Goal: Task Accomplishment & Management: Complete application form

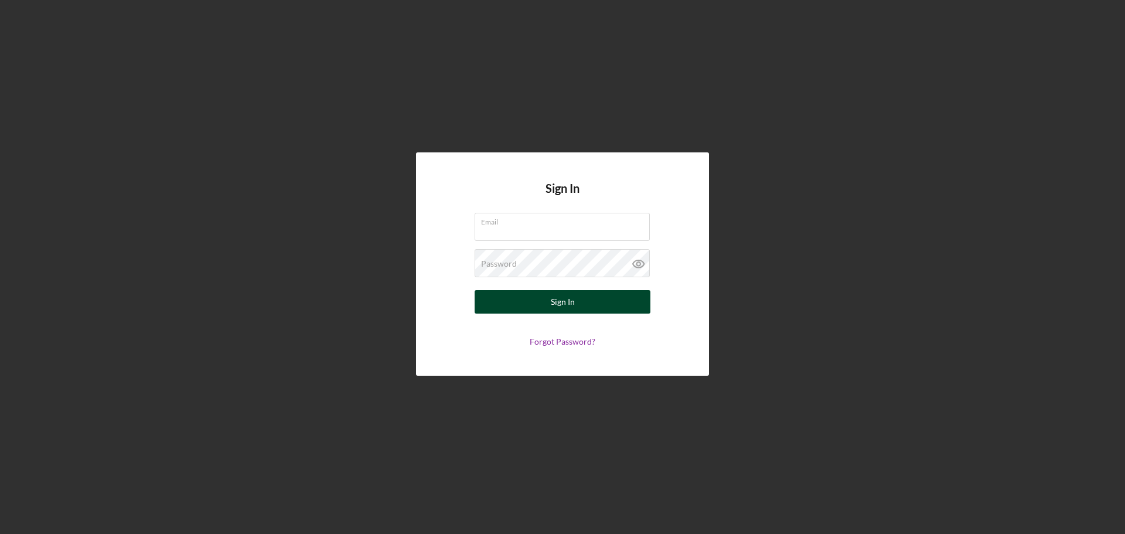
type input "[EMAIL_ADDRESS][DOMAIN_NAME]"
click at [574, 296] on button "Sign In" at bounding box center [562, 301] width 176 height 23
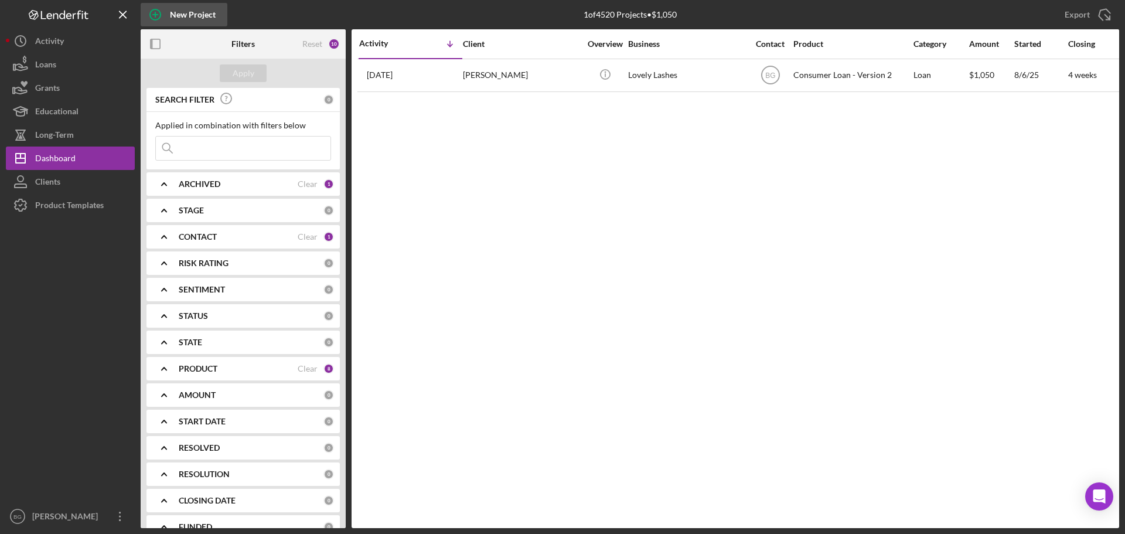
click at [179, 21] on div "New Project" at bounding box center [193, 14] width 46 height 23
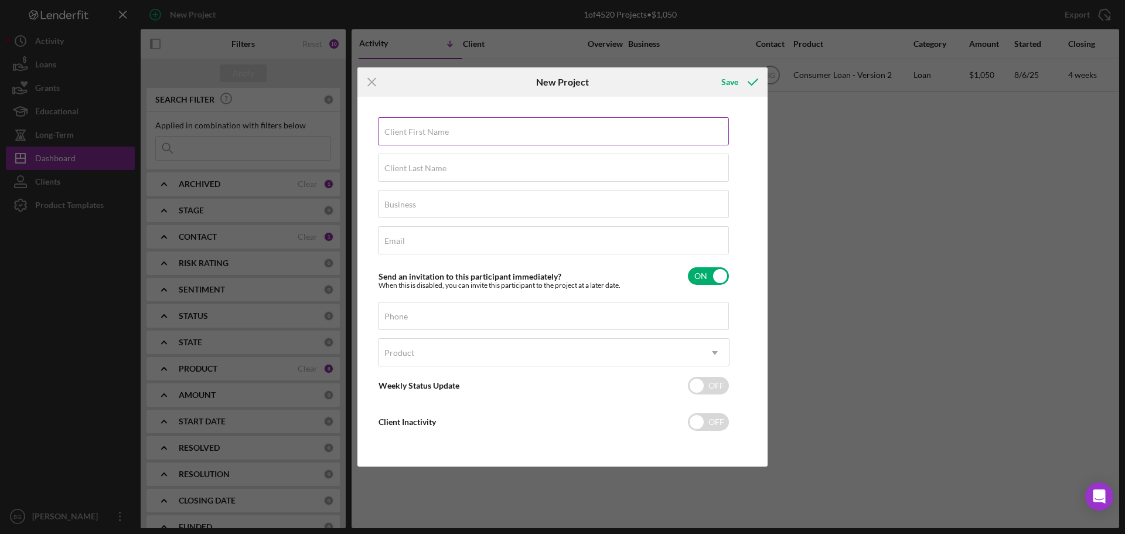
click at [464, 135] on input "Client First Name" at bounding box center [553, 131] width 351 height 28
type input "[PERSON_NAME]"
type input "N/A"
paste input "[PERSON_NAME][EMAIL_ADDRESS][PERSON_NAME][DOMAIN_NAME]"
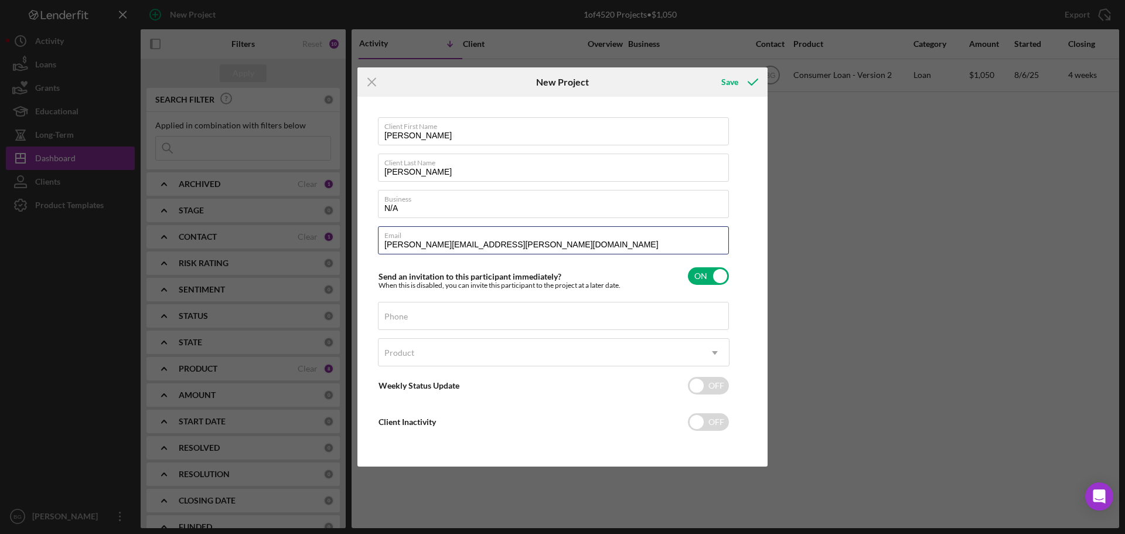
type input "[PERSON_NAME][EMAIL_ADDRESS][PERSON_NAME][DOMAIN_NAME]"
click at [414, 319] on input "Phone" at bounding box center [553, 316] width 351 height 28
paste input "[PHONE_NUMBER]"
type input "[PHONE_NUMBER]"
click at [634, 358] on div "Product" at bounding box center [539, 352] width 322 height 27
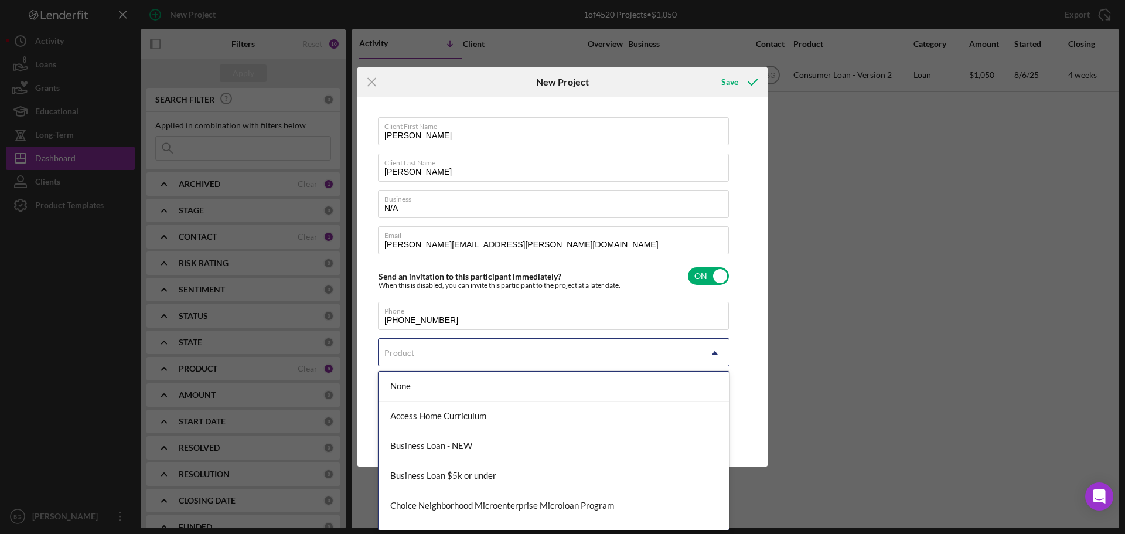
scroll to position [111, 0]
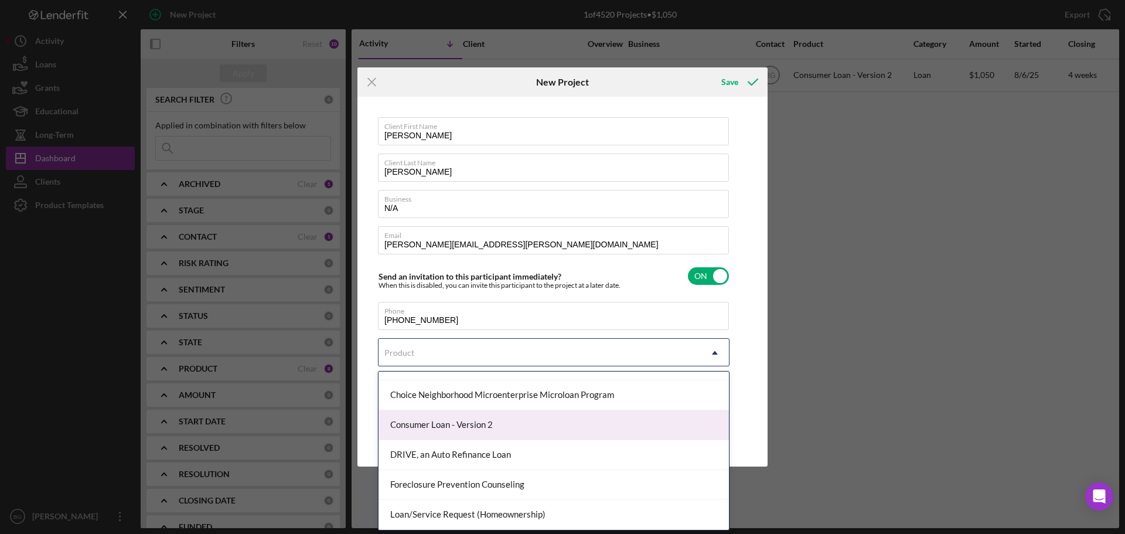
click at [469, 431] on div "Consumer Loan - Version 2" at bounding box center [553, 425] width 350 height 30
checkbox input "true"
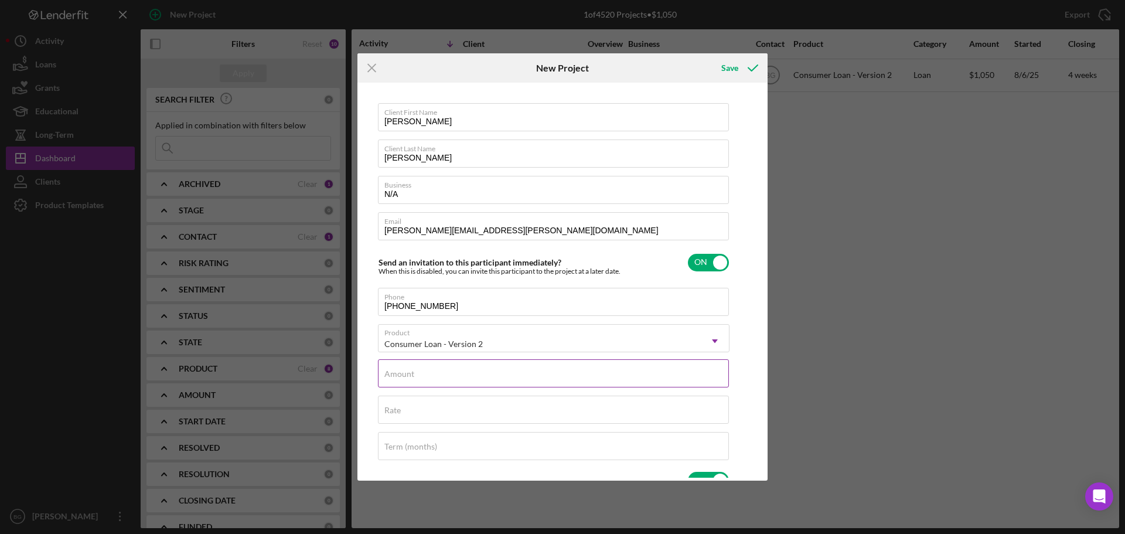
click at [474, 377] on input "Amount" at bounding box center [553, 373] width 351 height 28
type input "$2"
type textarea "Thank you for your application to [PERSON_NAME]! Please login to see what we st…"
type input "$24"
type textarea "Thank you for your application to [PERSON_NAME]! Please login to see what we st…"
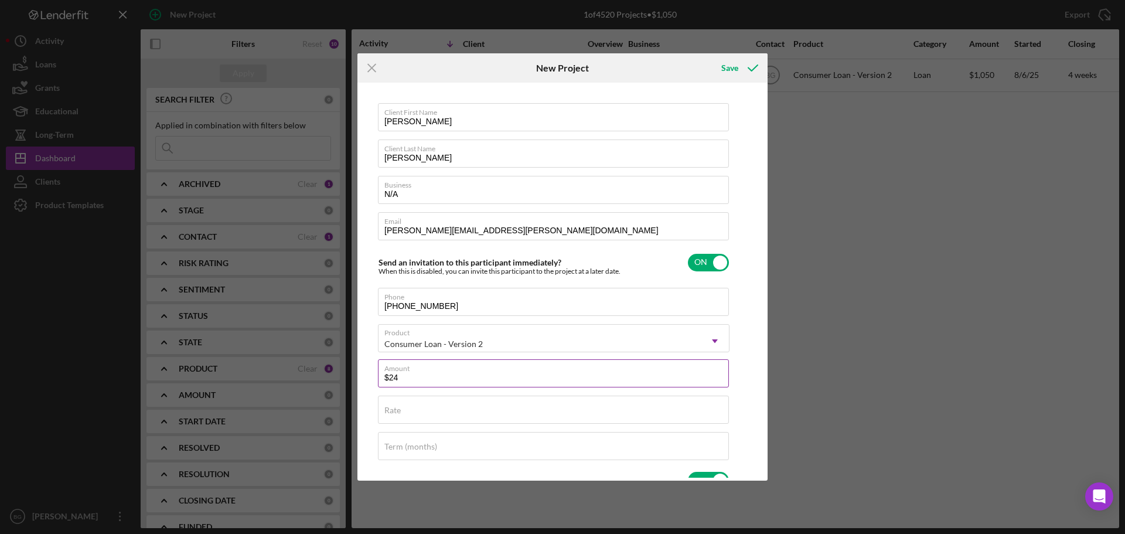
type input "$249"
type textarea "Thank you for your application to [PERSON_NAME]! Please login to see what we st…"
type input "$2,499"
type textarea "Thank you for your application to [PERSON_NAME]! Please login to see what we st…"
type input "$2,499."
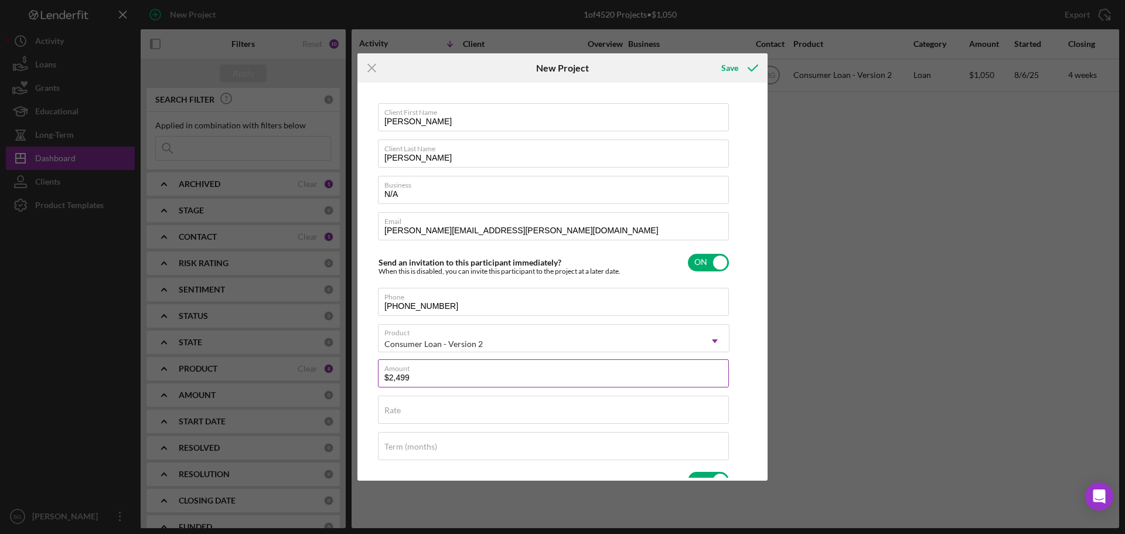
type textarea "Thank you for your application to [PERSON_NAME]! Please login to see what we st…"
type input "$2,499.9"
type textarea "Thank you for your application to [PERSON_NAME]! Please login to see what we st…"
type input "$2,499.99"
type textarea "Thank you for your application to [PERSON_NAME]! Please login to see what we st…"
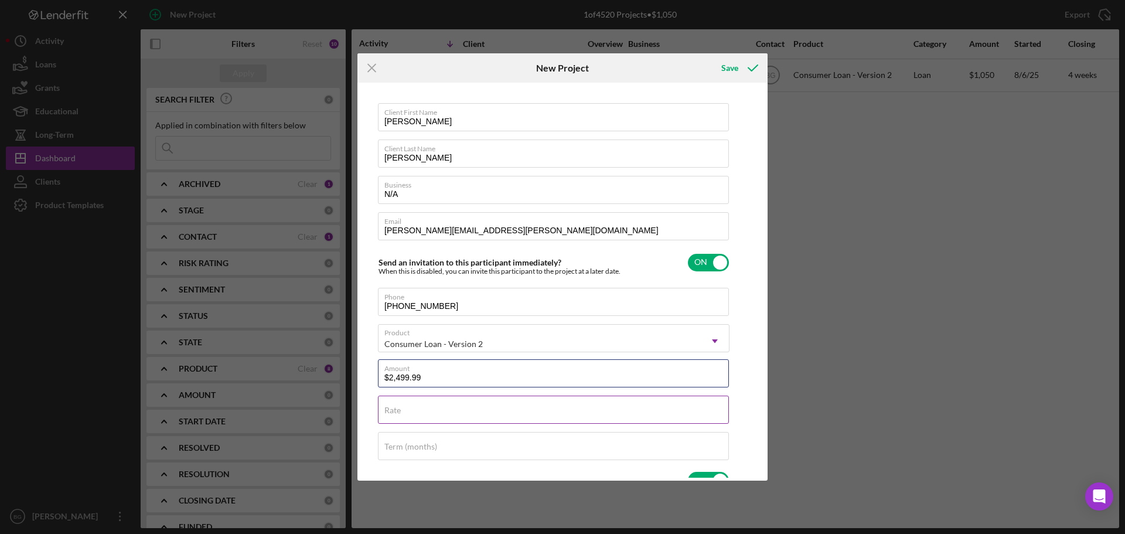
type input "$2,499.99"
type textarea "Thank you for your application to [PERSON_NAME]! Please login to see what we st…"
click at [462, 405] on div "Rate" at bounding box center [553, 409] width 351 height 29
type input "2%"
type textarea "Thank you for your application to [PERSON_NAME]! Please login to see what we st…"
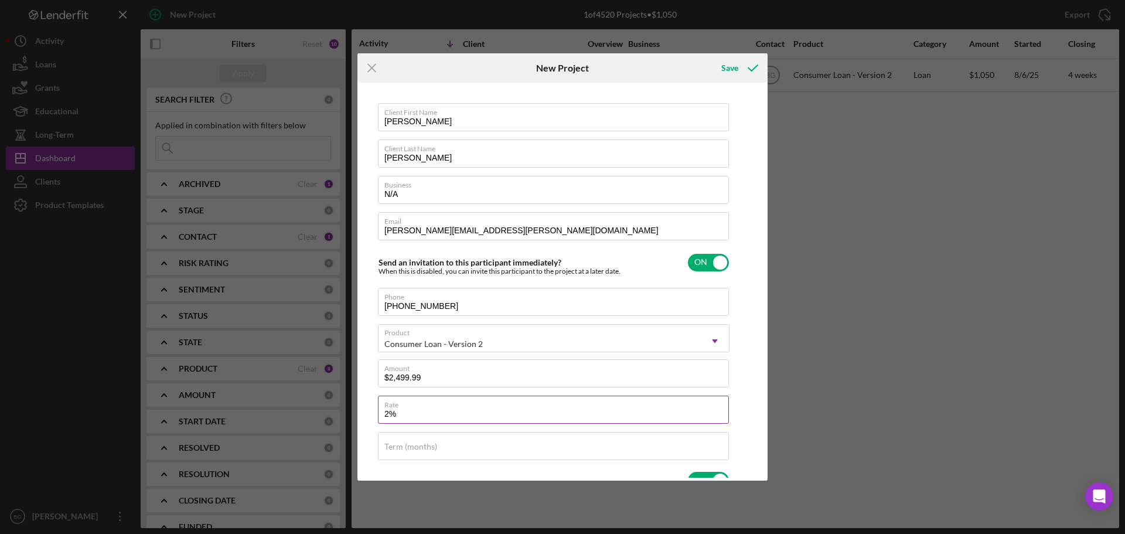
type input "22%"
type textarea "Thank you for your application to [PERSON_NAME]! Please login to see what we st…"
type input "22.000%"
type textarea "Thank you for your application to [PERSON_NAME]! Please login to see what we st…"
click at [448, 451] on input "Term (months)" at bounding box center [553, 446] width 351 height 28
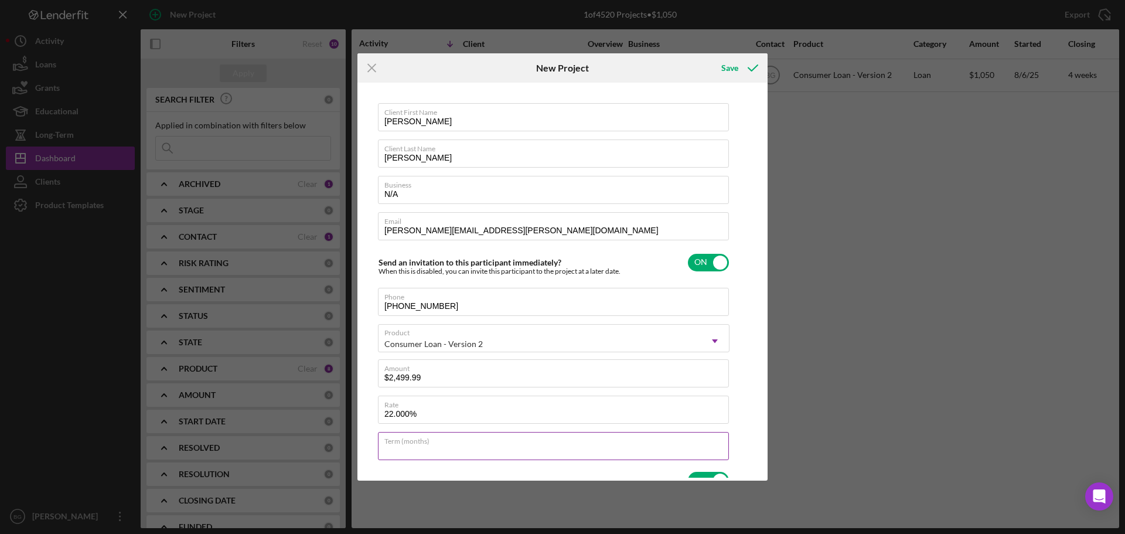
type input "36"
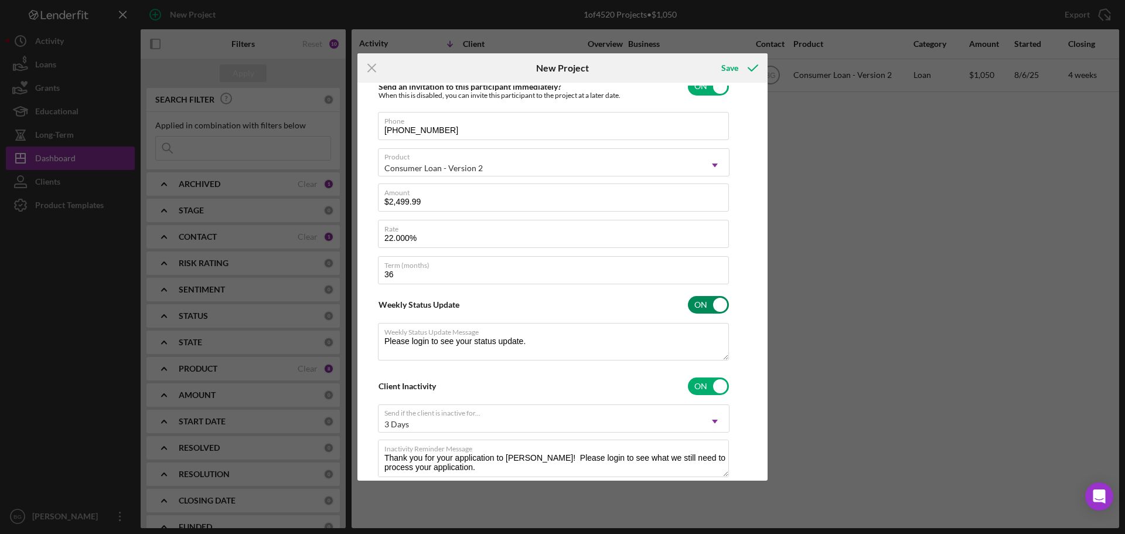
type textarea "Thank you for your application to [PERSON_NAME]! Please login to see what we st…"
click at [702, 301] on input "checkbox" at bounding box center [708, 305] width 41 height 18
checkbox input "false"
type textarea "Thank you for your application to [PERSON_NAME]! Please login to see what we st…"
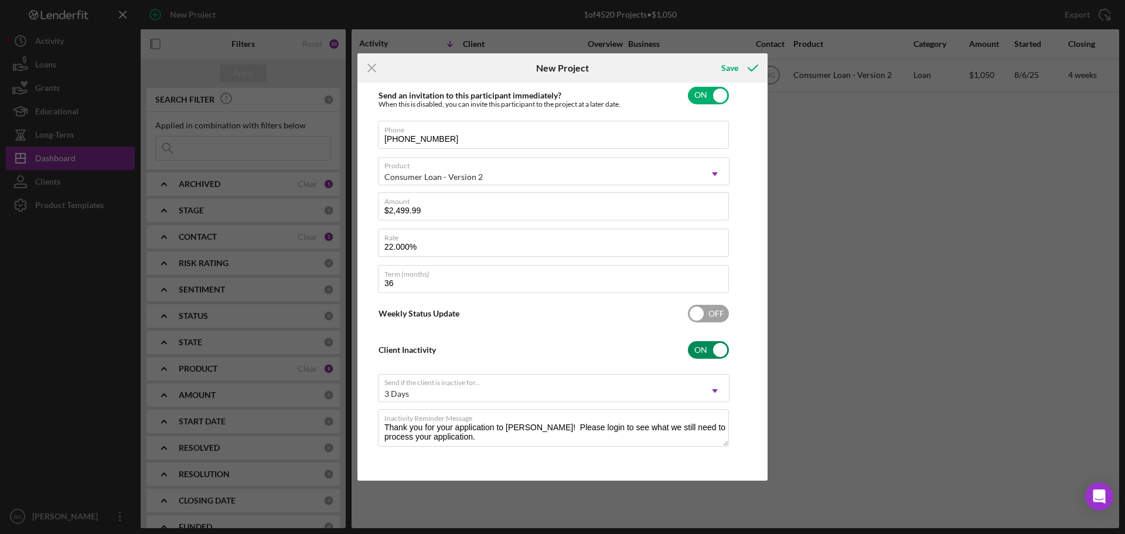
click at [719, 344] on input "checkbox" at bounding box center [708, 350] width 41 height 18
checkbox input "false"
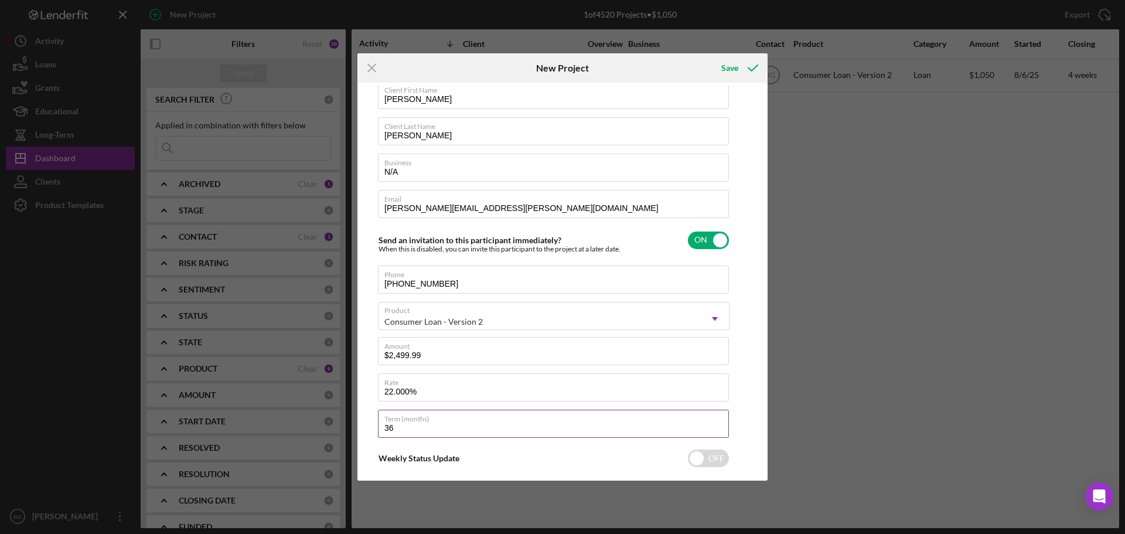
scroll to position [0, 0]
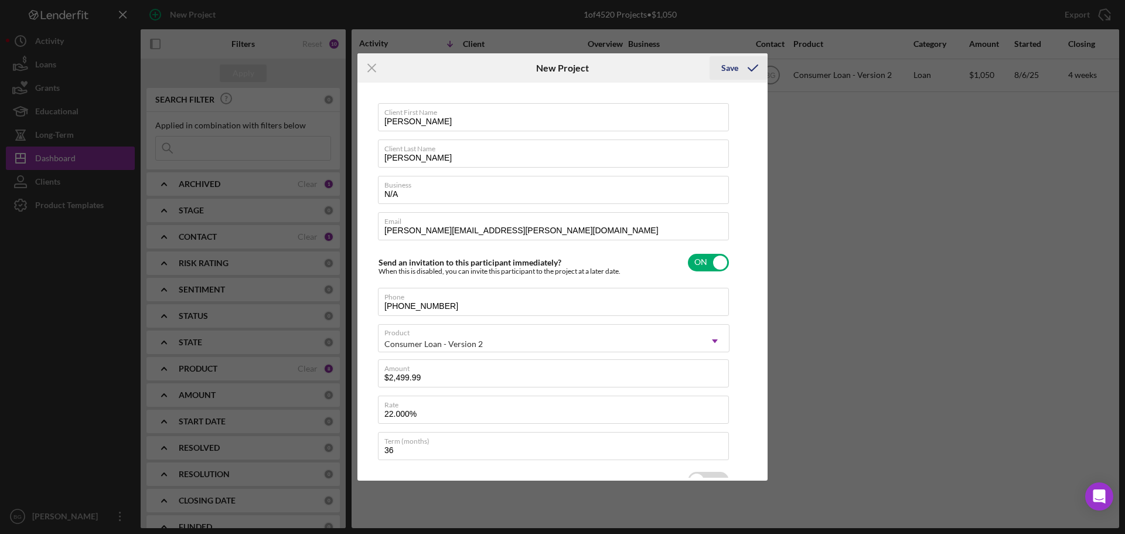
click at [727, 71] on div "Save" at bounding box center [729, 67] width 17 height 23
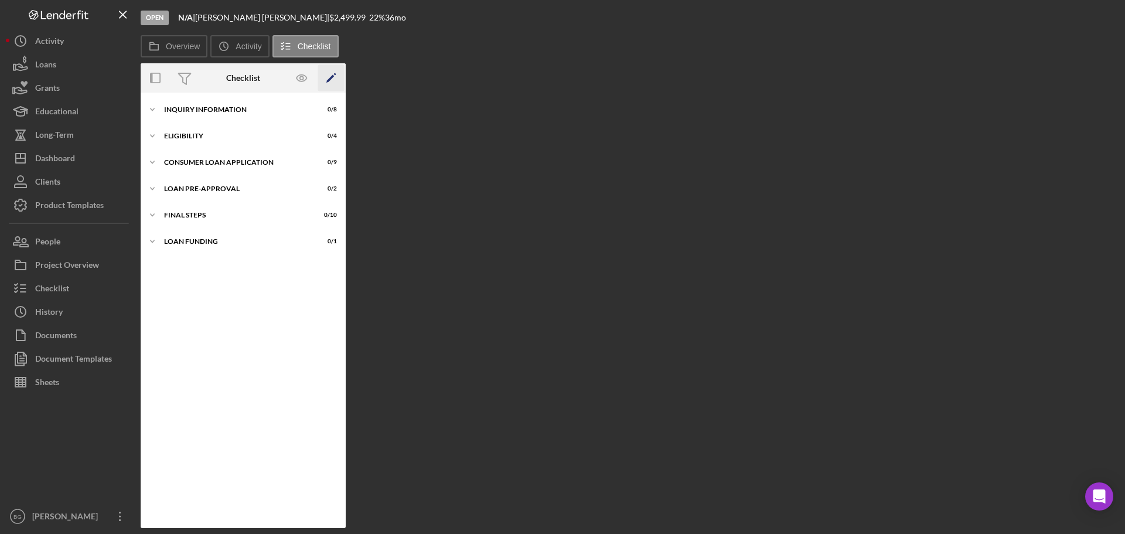
click at [333, 78] on icon "Icon/Edit" at bounding box center [331, 78] width 26 height 26
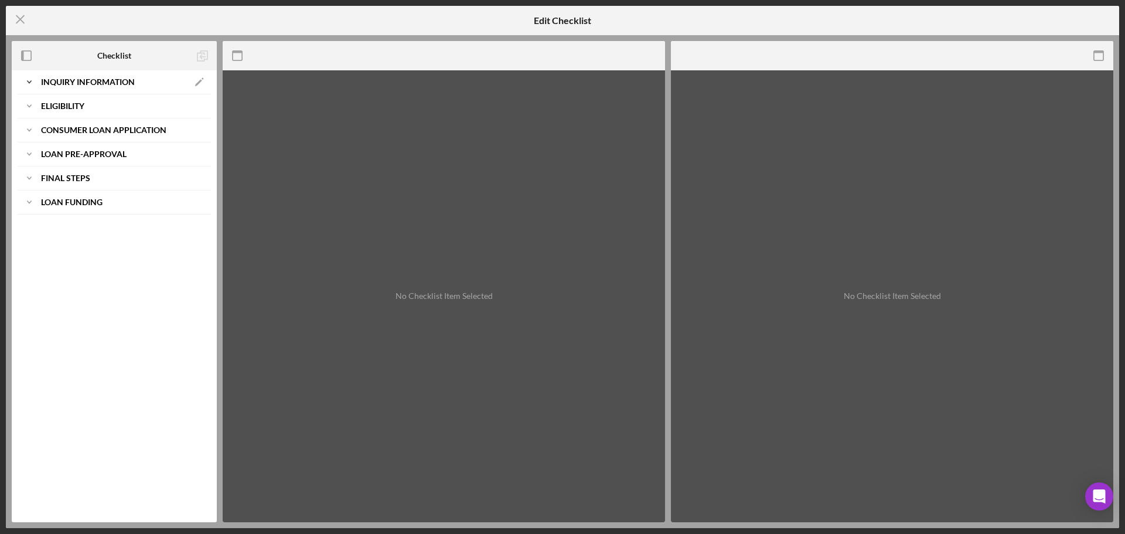
click at [87, 87] on div "Icon/Expander Inquiry Information Icon/Edit" at bounding box center [114, 81] width 193 height 23
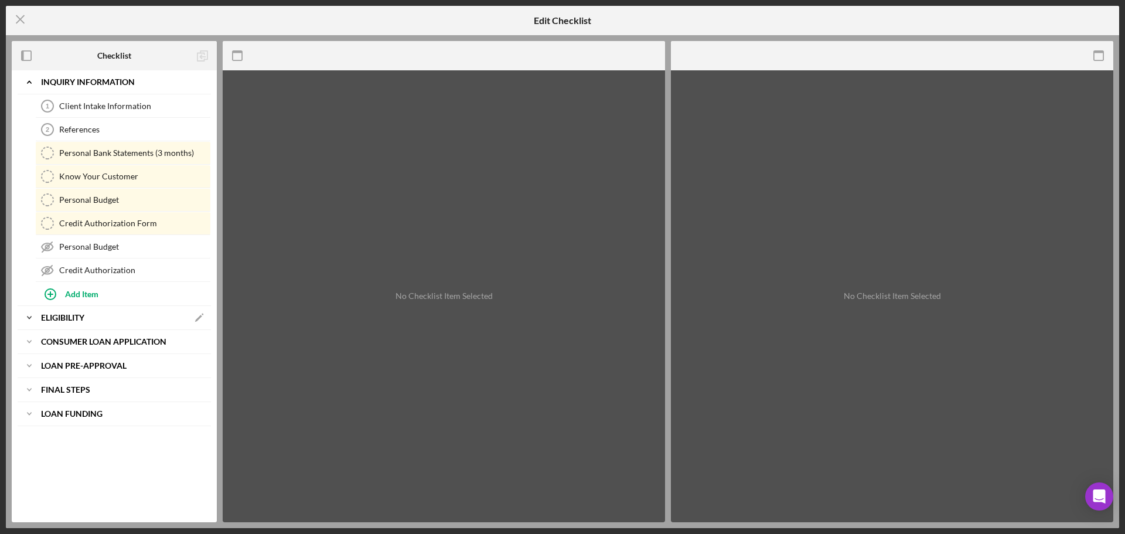
click at [89, 316] on div "Eligibility" at bounding box center [114, 317] width 146 height 7
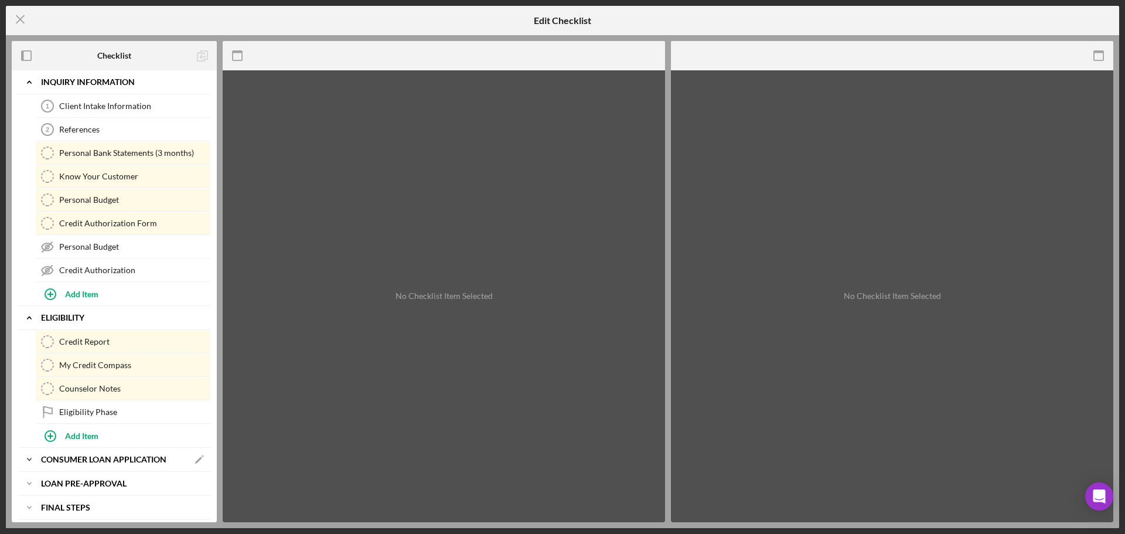
click at [71, 462] on b "Consumer Loan Application" at bounding box center [103, 459] width 125 height 7
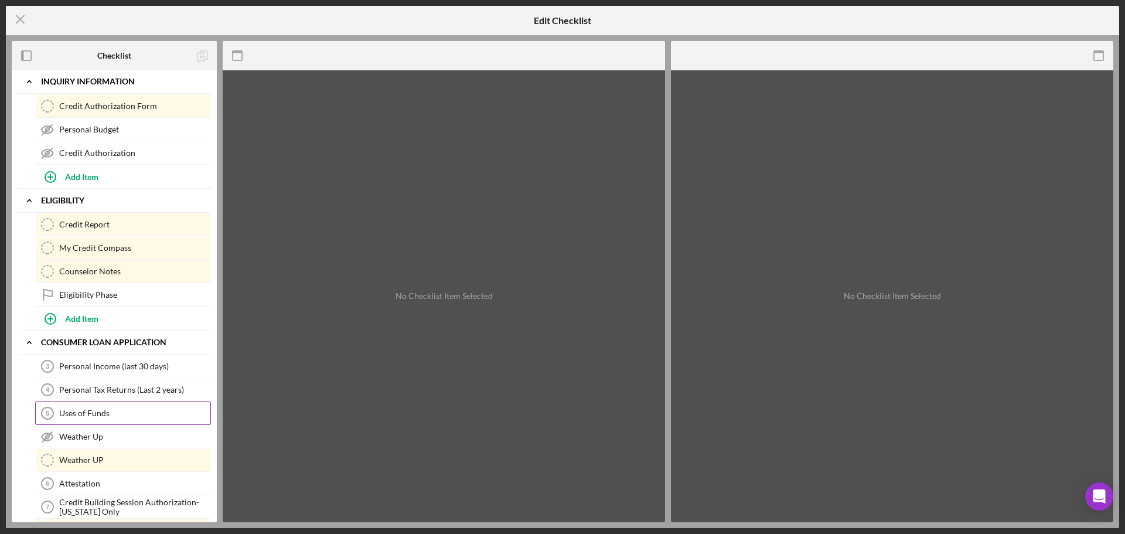
scroll to position [176, 0]
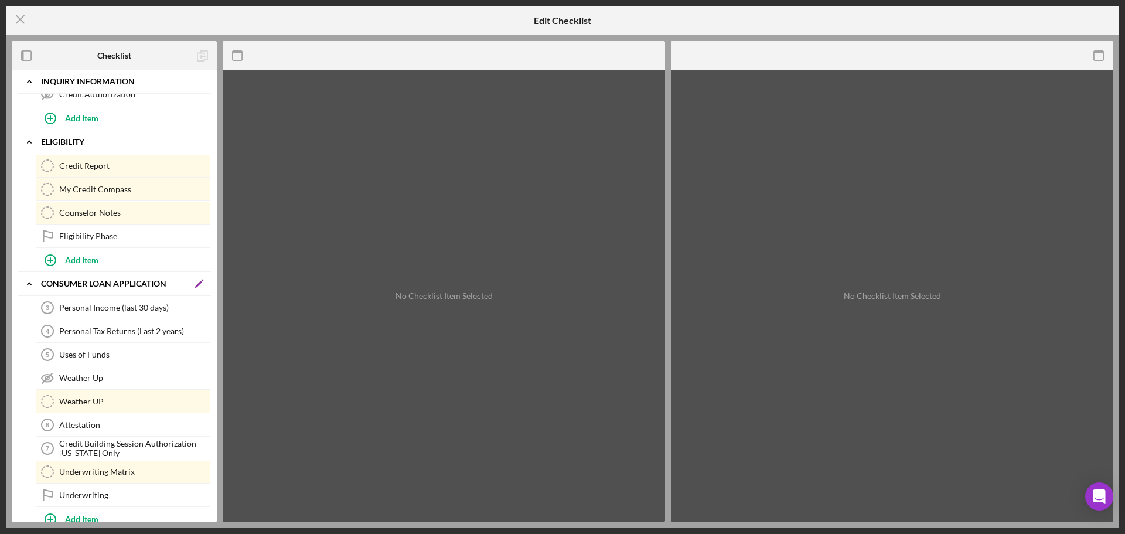
click at [197, 282] on icon "Icon/Edit" at bounding box center [198, 283] width 23 height 23
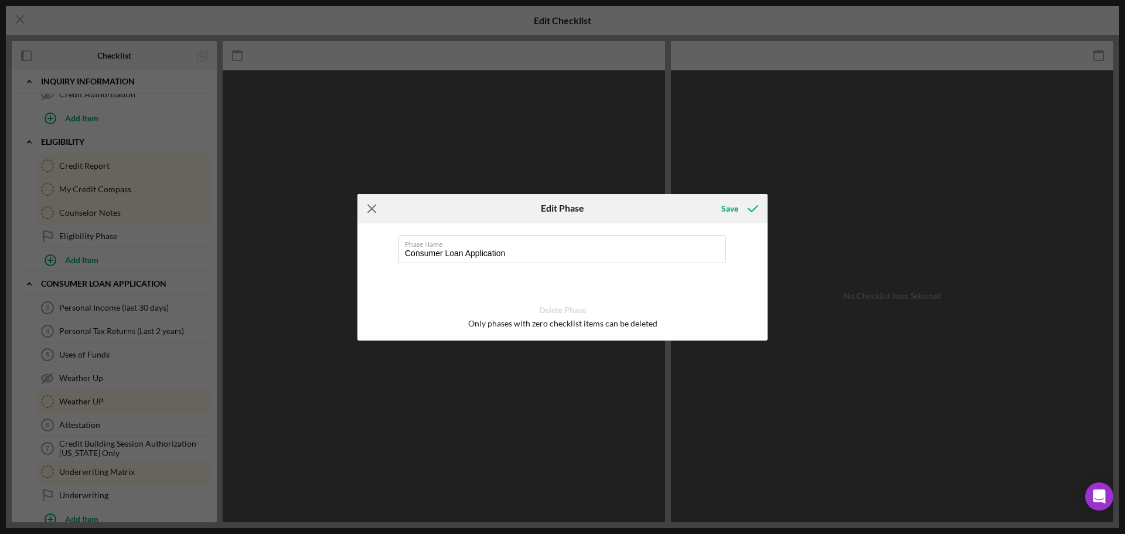
click at [372, 209] on line at bounding box center [372, 208] width 8 height 8
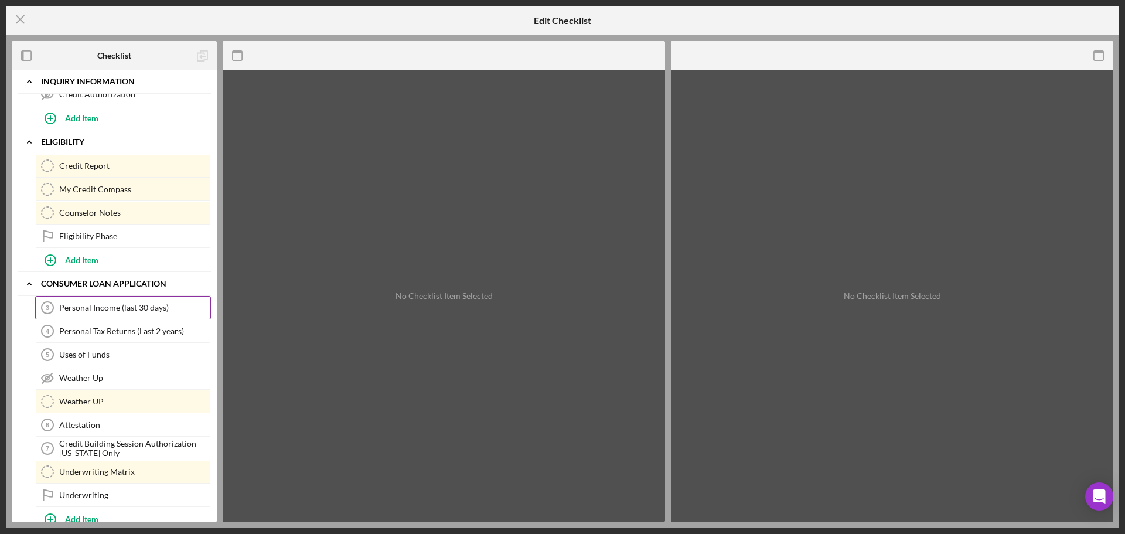
click at [132, 303] on div "Personal Income (last 30 days)" at bounding box center [134, 307] width 151 height 9
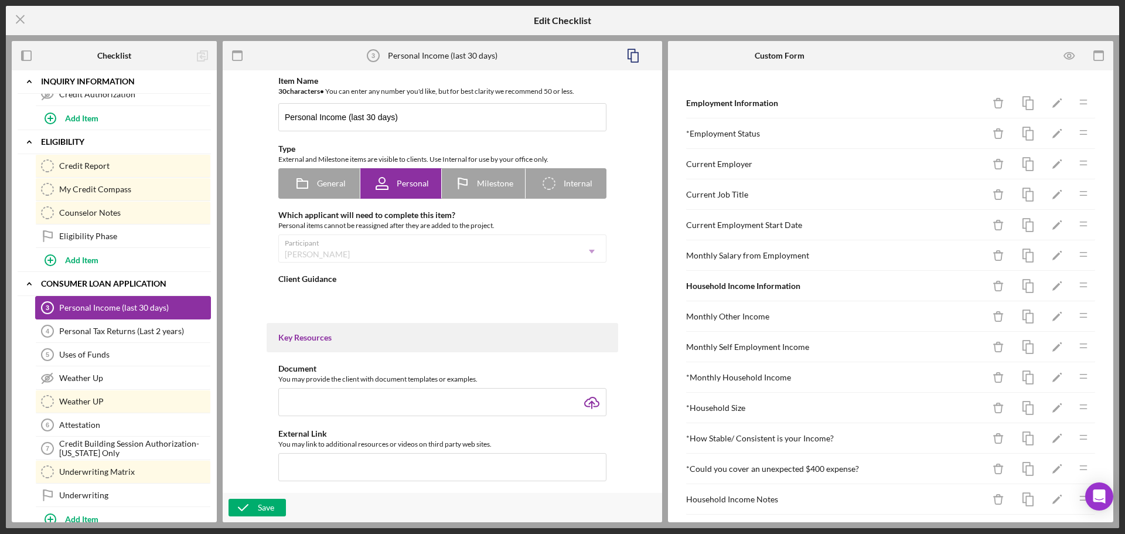
type textarea "<div><strong>Income documents submitted should agree with the stated monthly in…"
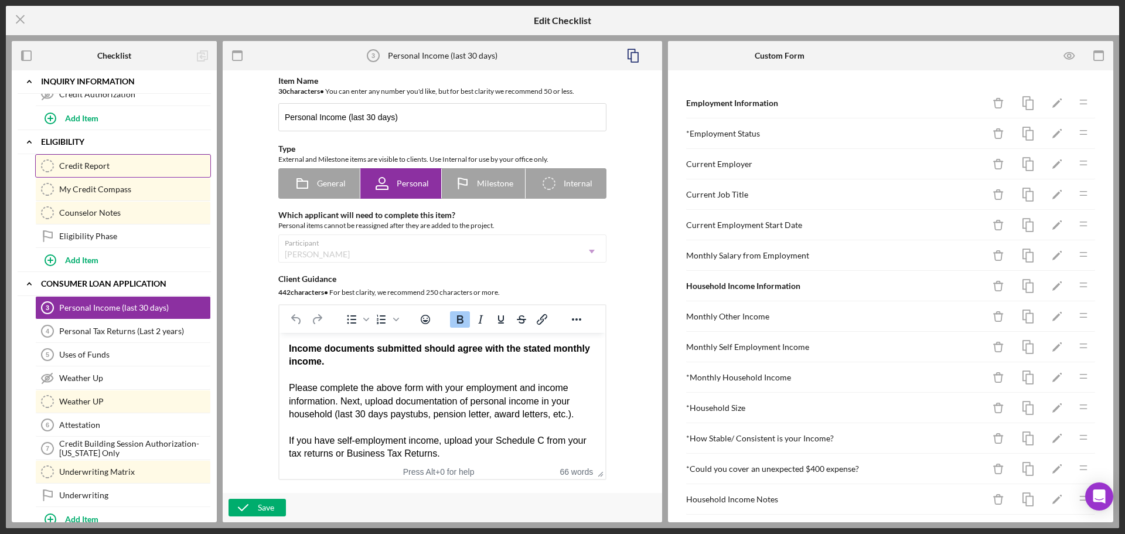
drag, startPoint x: 99, startPoint y: 306, endPoint x: 90, endPoint y: 163, distance: 142.6
click at [90, 163] on div "Icon/Expander Inquiry Information Icon/Edit Client Intake Information 1 Client …" at bounding box center [114, 249] width 193 height 708
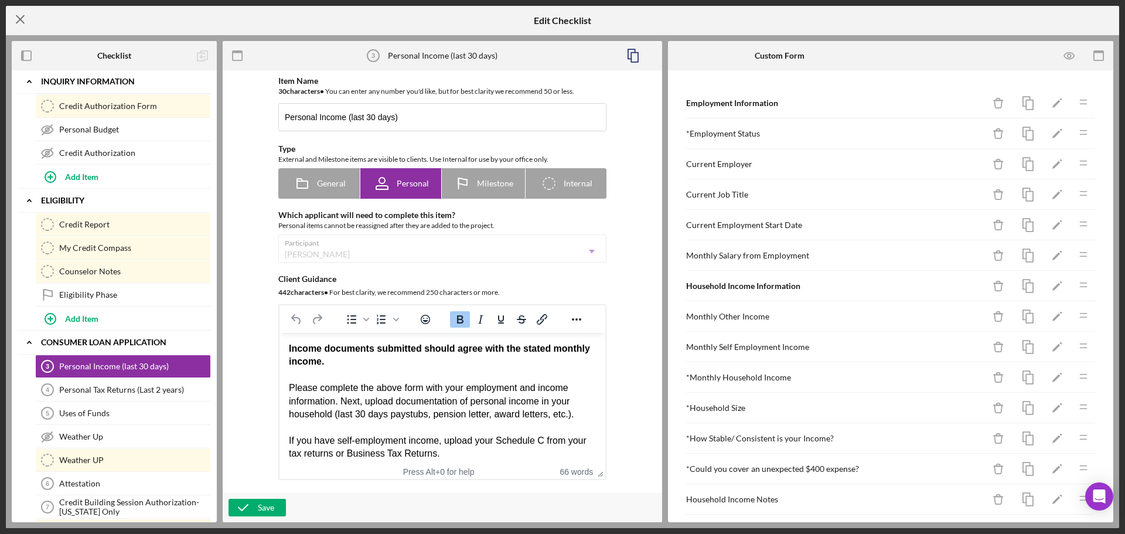
click at [23, 25] on icon "Icon/Menu Close" at bounding box center [20, 19] width 29 height 29
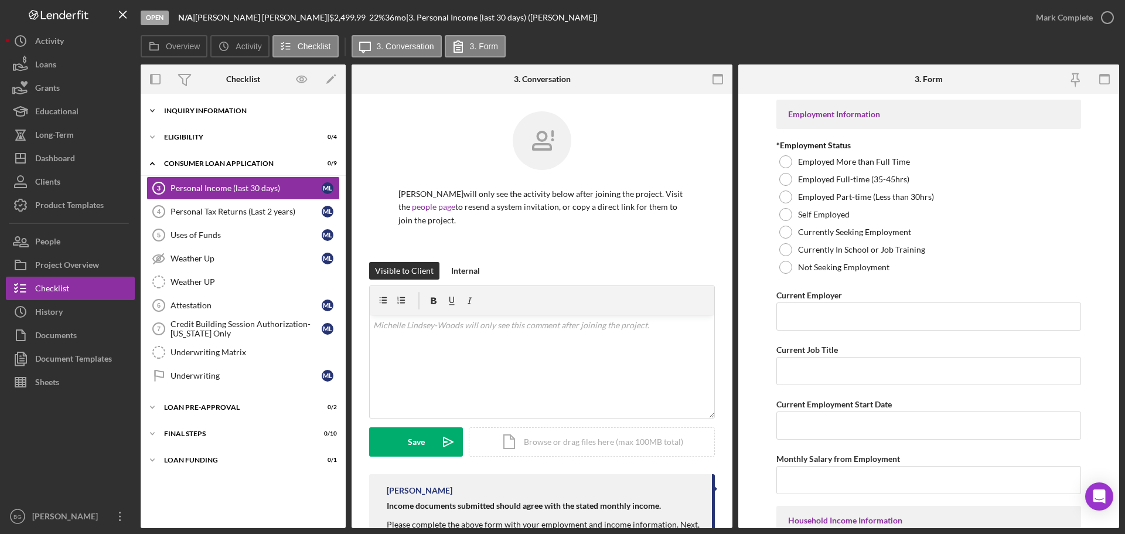
click at [194, 113] on div "Inquiry Information" at bounding box center [247, 110] width 167 height 7
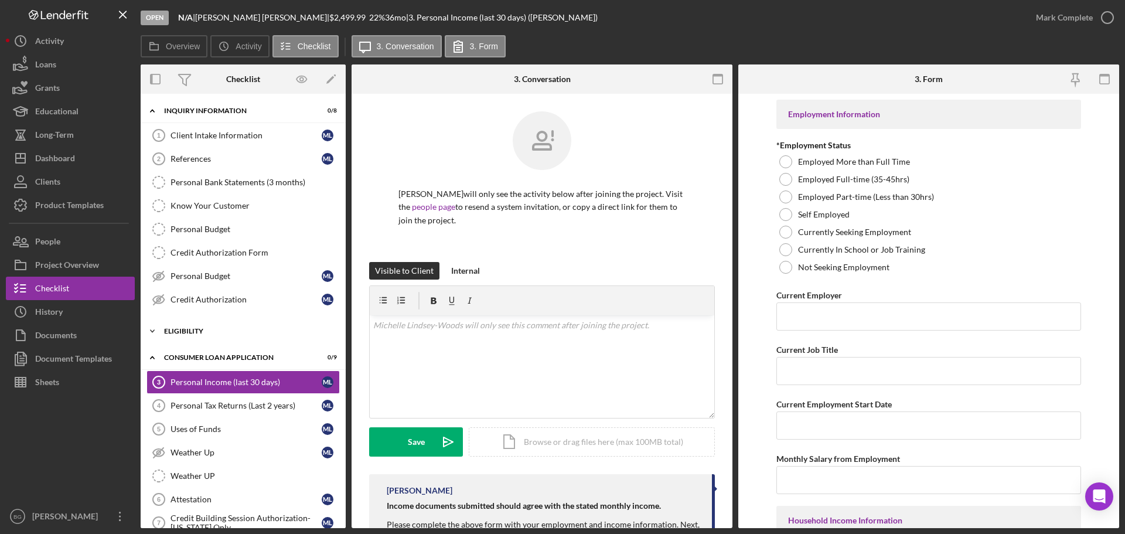
click at [186, 331] on div "Eligibility" at bounding box center [247, 330] width 167 height 7
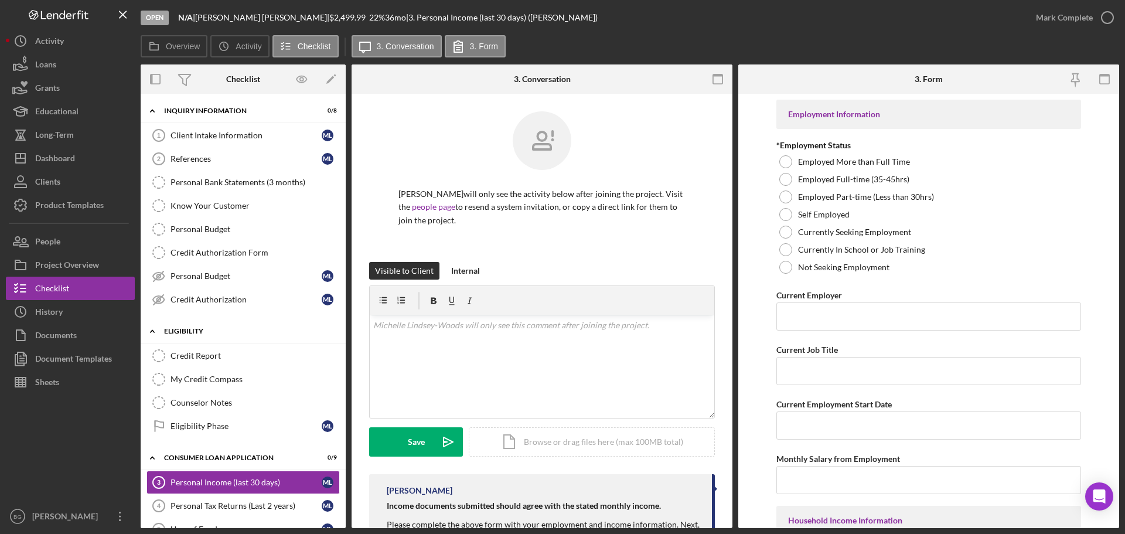
scroll to position [234, 0]
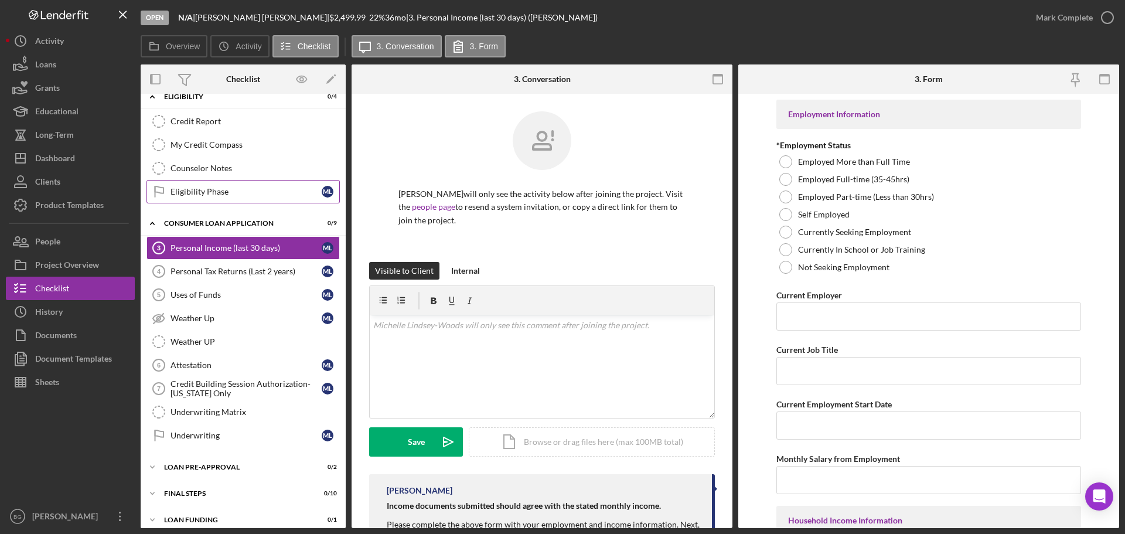
click at [203, 190] on div "Eligibility Phase" at bounding box center [245, 191] width 151 height 9
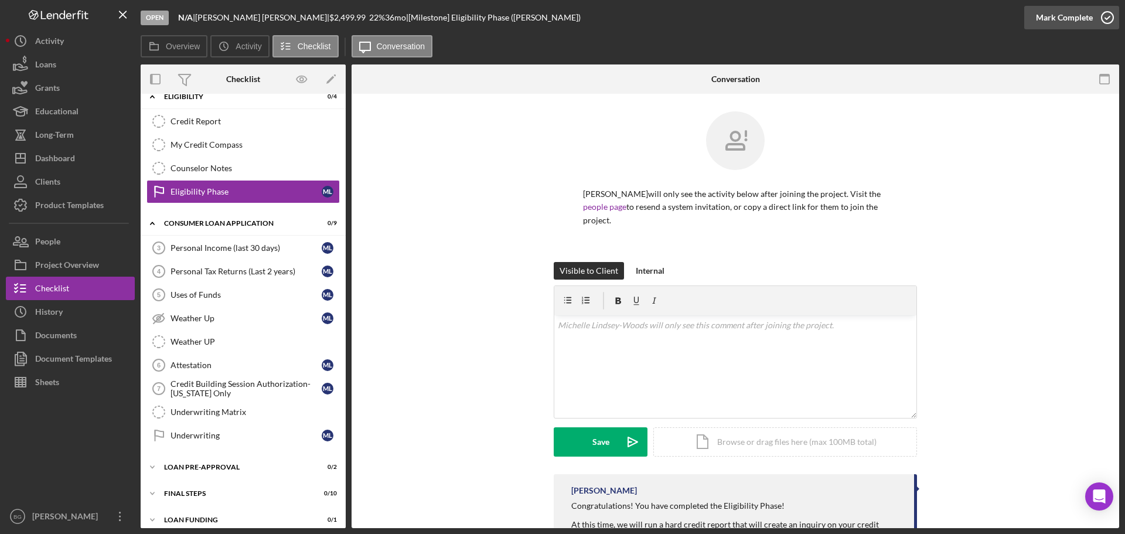
click at [1051, 25] on div "Mark Complete" at bounding box center [1064, 17] width 57 height 23
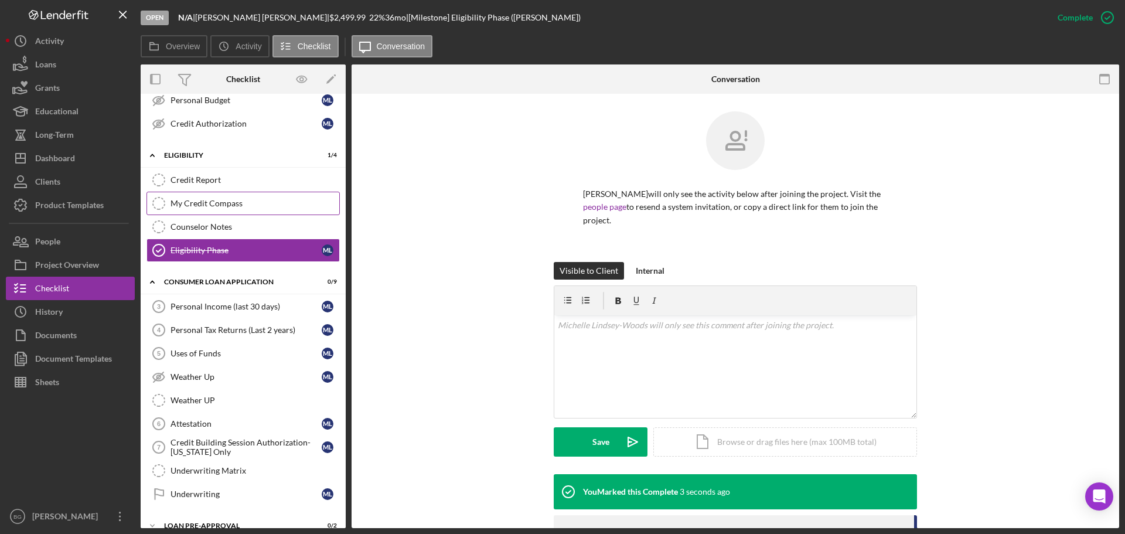
scroll to position [234, 0]
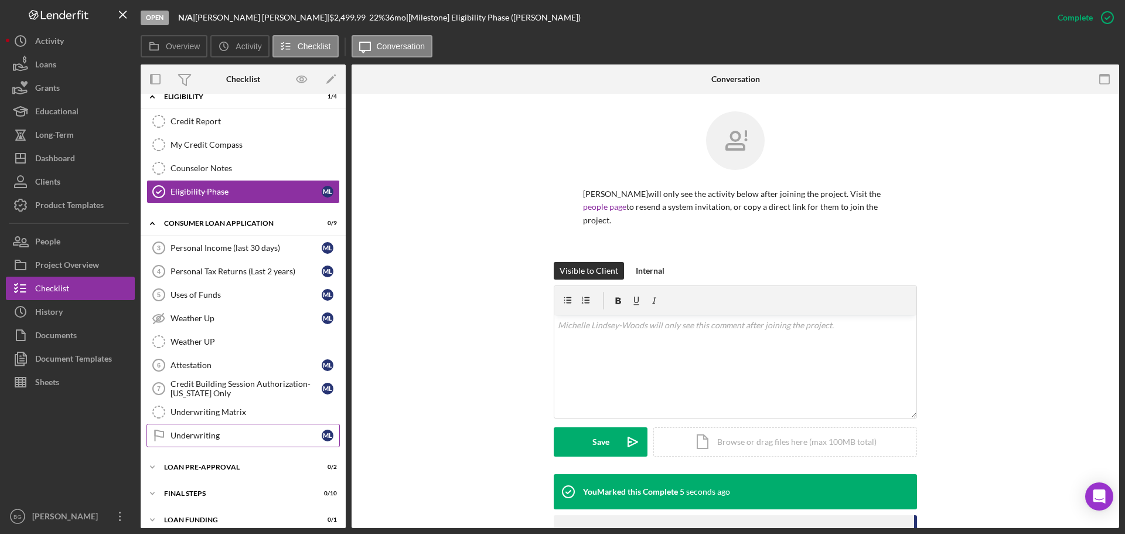
click at [204, 437] on div "Underwriting" at bounding box center [245, 435] width 151 height 9
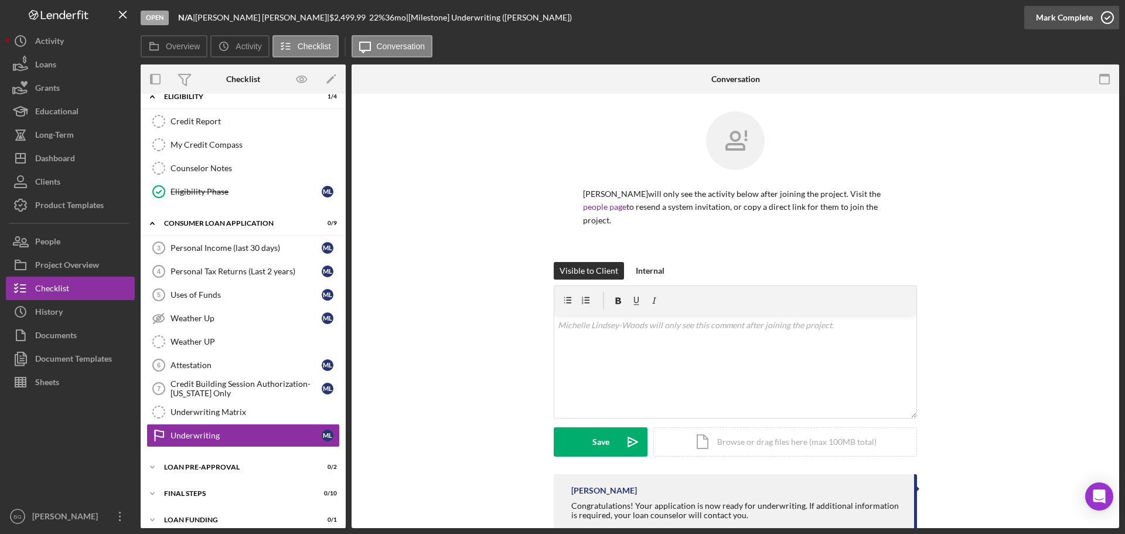
click at [1086, 16] on div "Mark Complete" at bounding box center [1064, 17] width 57 height 23
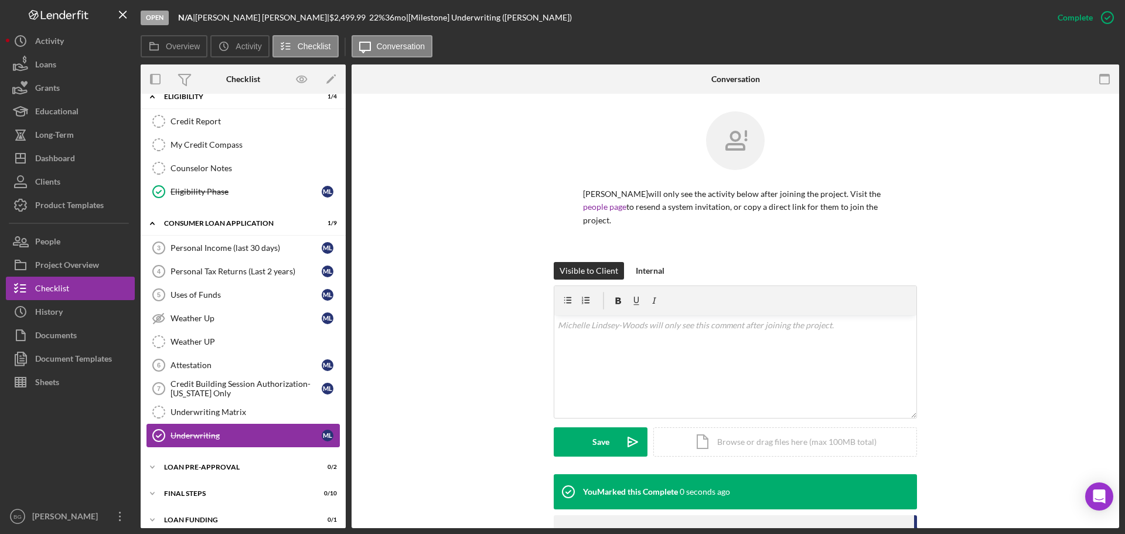
scroll to position [244, 0]
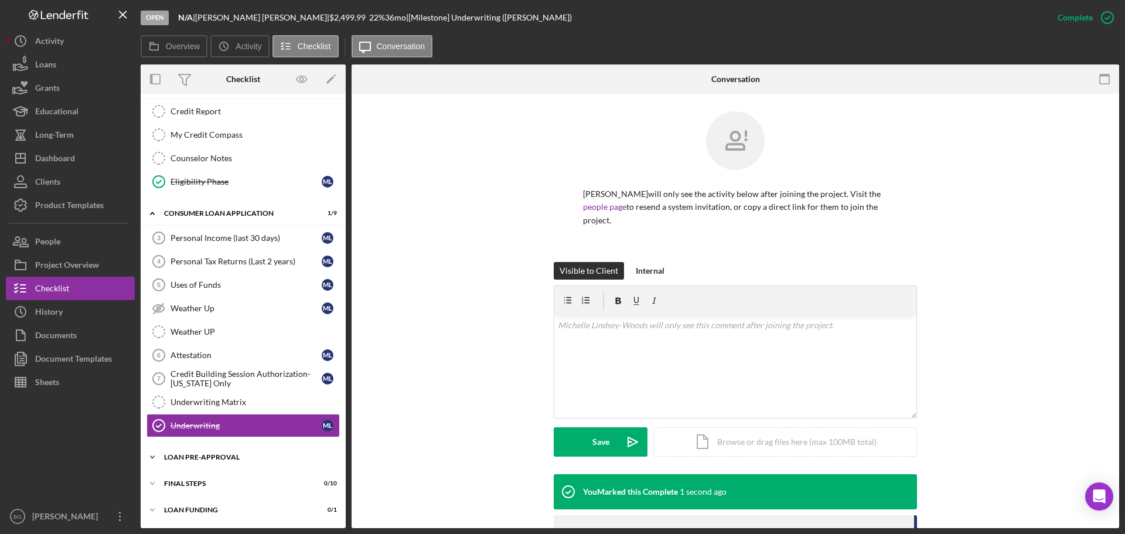
click at [203, 453] on div "Icon/Expander Loan Pre-Approval 0 / 2" at bounding box center [243, 456] width 205 height 23
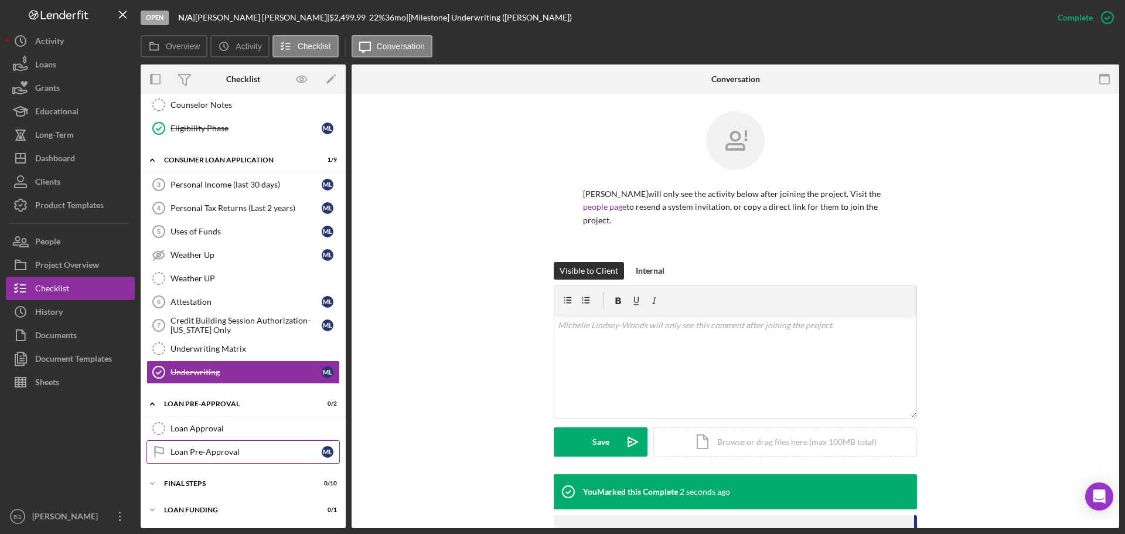
click at [203, 449] on div "Loan Pre-Approval" at bounding box center [245, 451] width 151 height 9
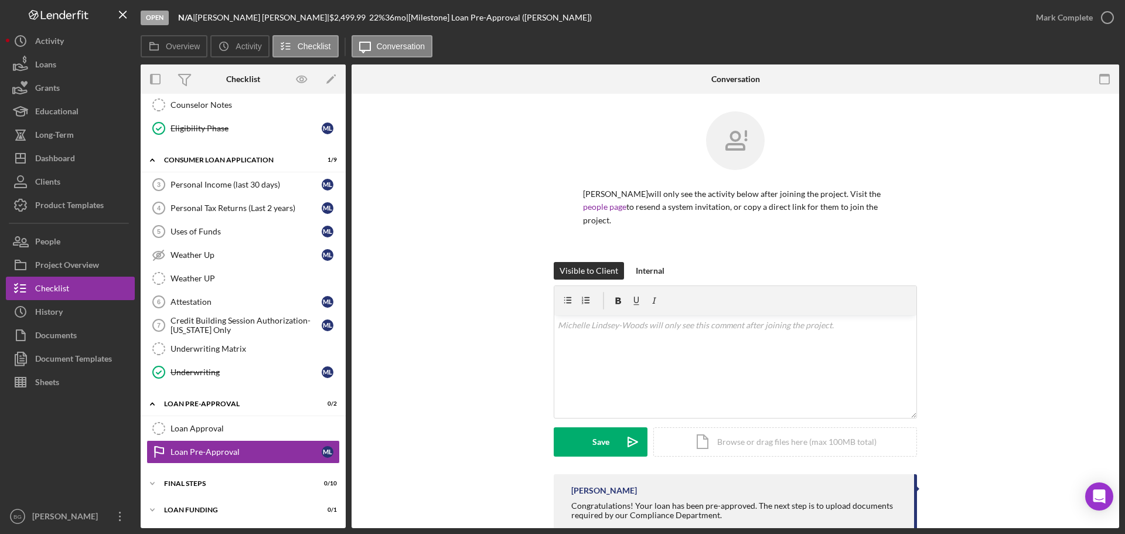
scroll to position [298, 0]
click at [1054, 23] on div "Mark Complete" at bounding box center [1064, 17] width 57 height 23
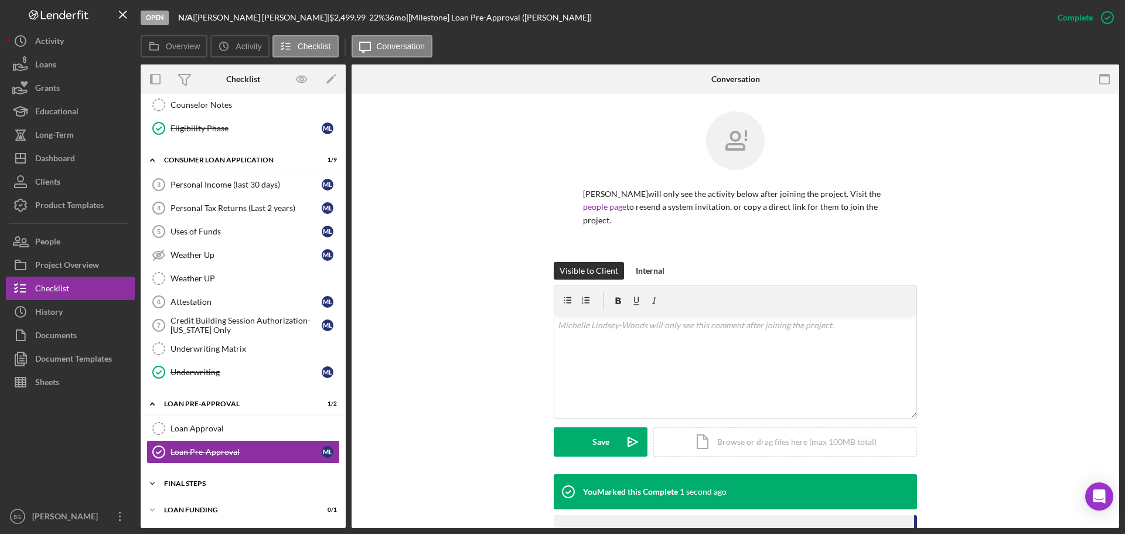
click at [187, 481] on div "FINAL STEPS" at bounding box center [247, 483] width 167 height 7
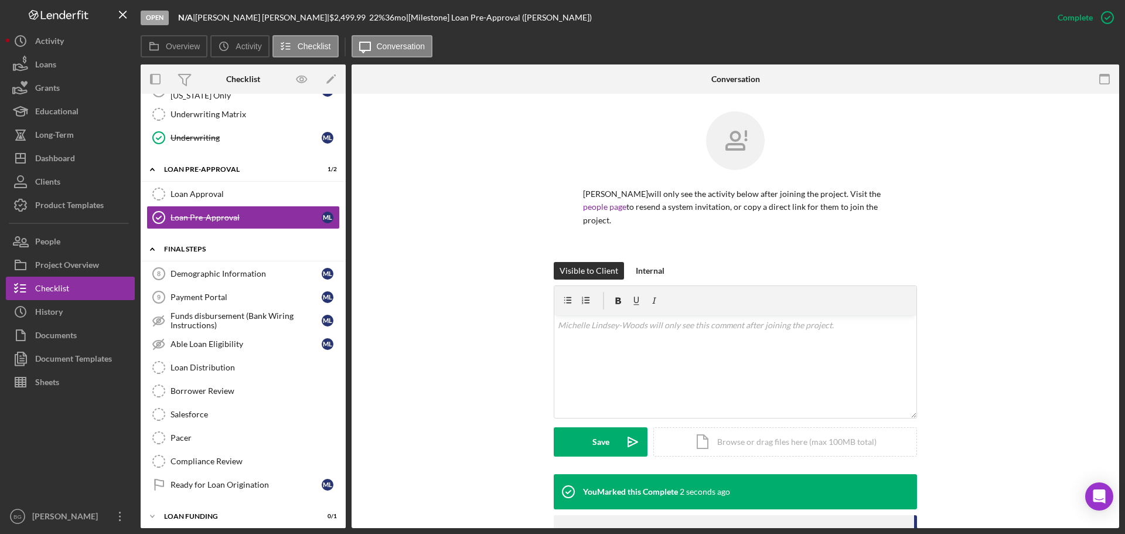
scroll to position [538, 0]
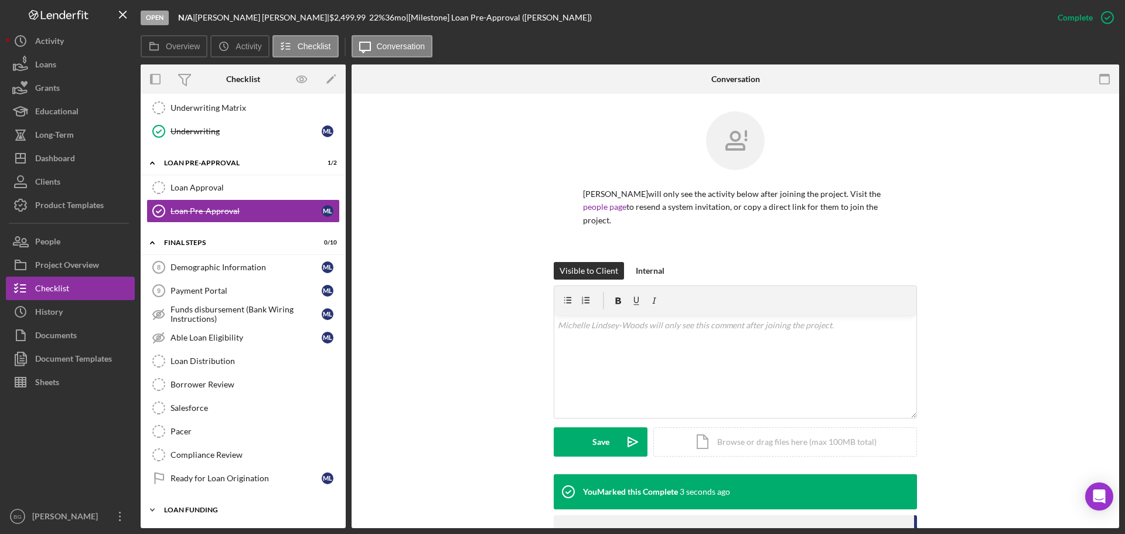
click at [196, 510] on div "Loan Funding" at bounding box center [247, 509] width 167 height 7
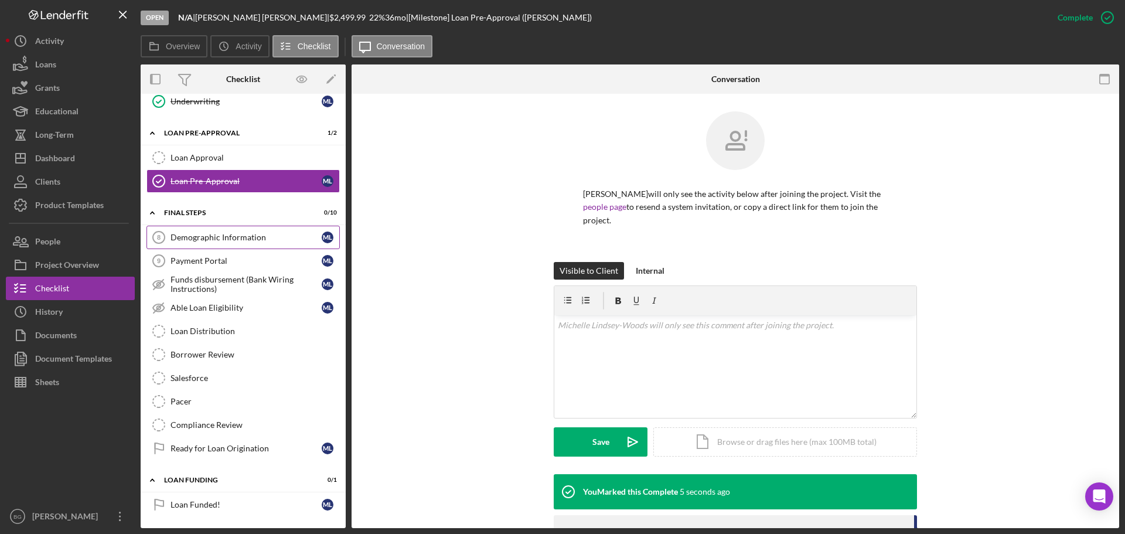
click at [220, 234] on div "Demographic Information" at bounding box center [245, 237] width 151 height 9
